Goal: Task Accomplishment & Management: Use online tool/utility

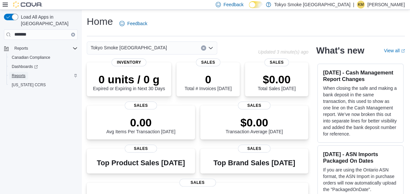
click at [22, 72] on span "Reports" at bounding box center [19, 76] width 14 height 8
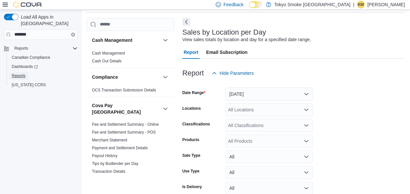
scroll to position [55, 0]
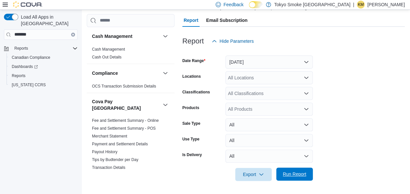
click at [284, 174] on span "Run Report" at bounding box center [294, 173] width 23 height 7
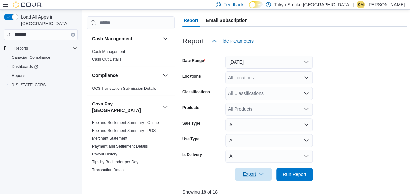
click at [256, 179] on span "Export" at bounding box center [253, 173] width 29 height 13
click at [249, 150] on span "Export to Csv" at bounding box center [254, 147] width 29 height 5
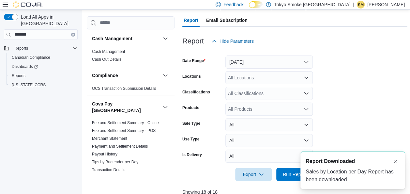
click at [398, 74] on form "Date Range [DATE] Locations All Locations Classifications All Classifications P…" at bounding box center [294, 114] width 225 height 133
